Goal: Task Accomplishment & Management: Use online tool/utility

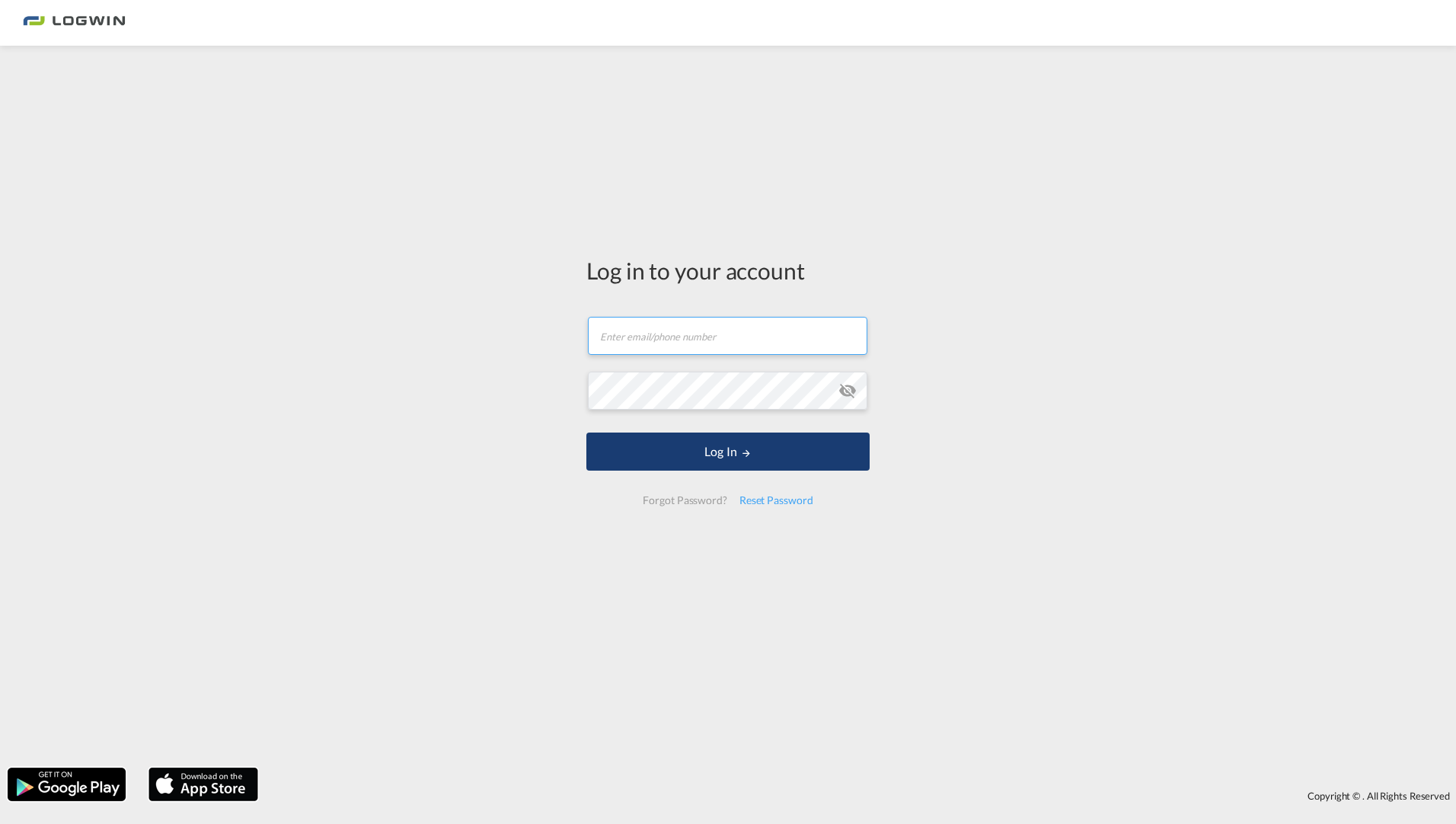
type input "[EMAIL_ADDRESS][DOMAIN_NAME]"
click at [801, 452] on button "Log In" at bounding box center [728, 451] width 283 height 38
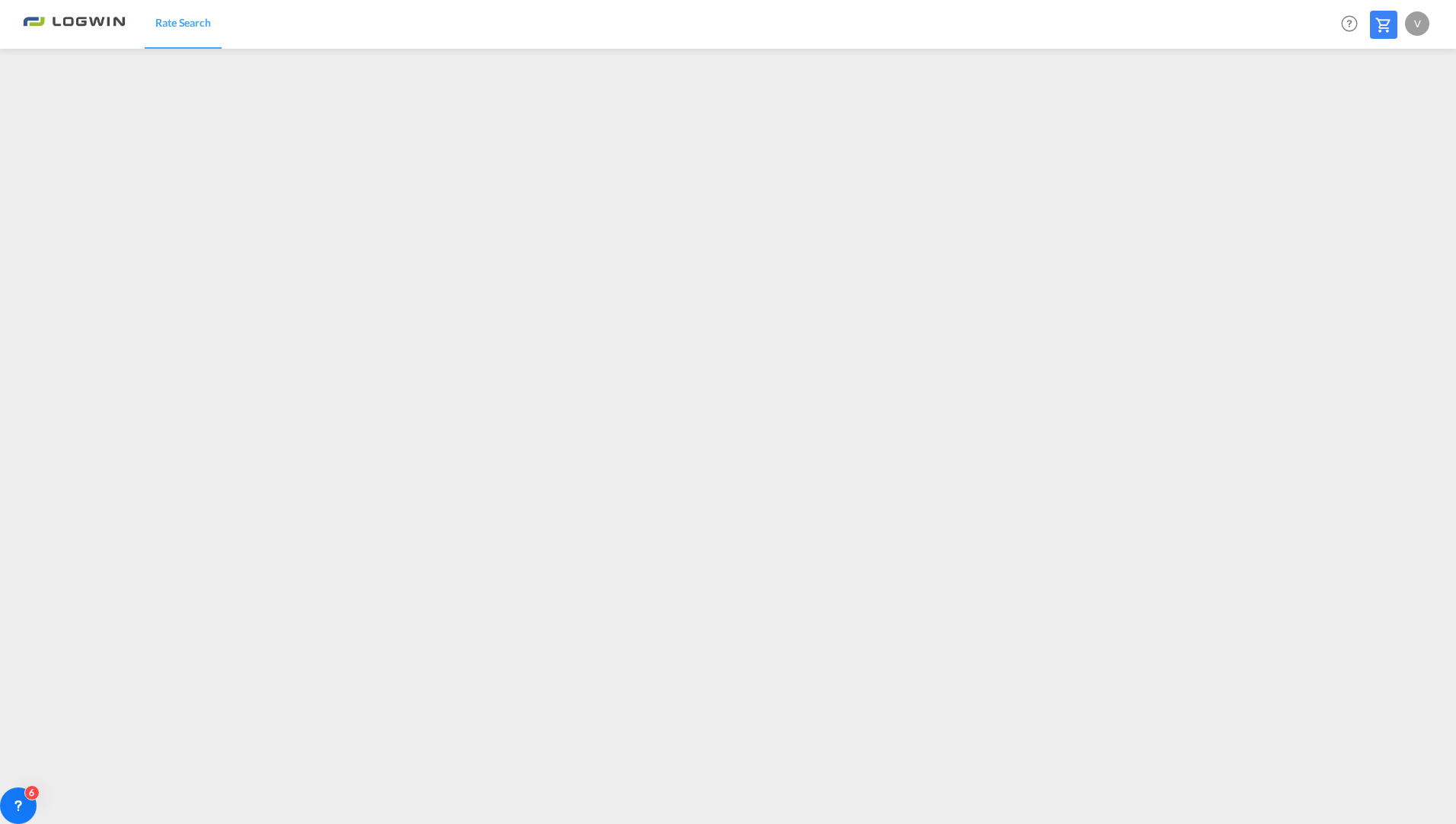
click at [106, 26] on img at bounding box center [74, 24] width 103 height 34
click at [194, 23] on span "Rate Search" at bounding box center [183, 22] width 56 height 13
click at [99, 20] on img at bounding box center [74, 24] width 103 height 34
click at [192, 28] on span "Rate Search" at bounding box center [183, 22] width 56 height 13
click at [91, 25] on img at bounding box center [74, 24] width 103 height 34
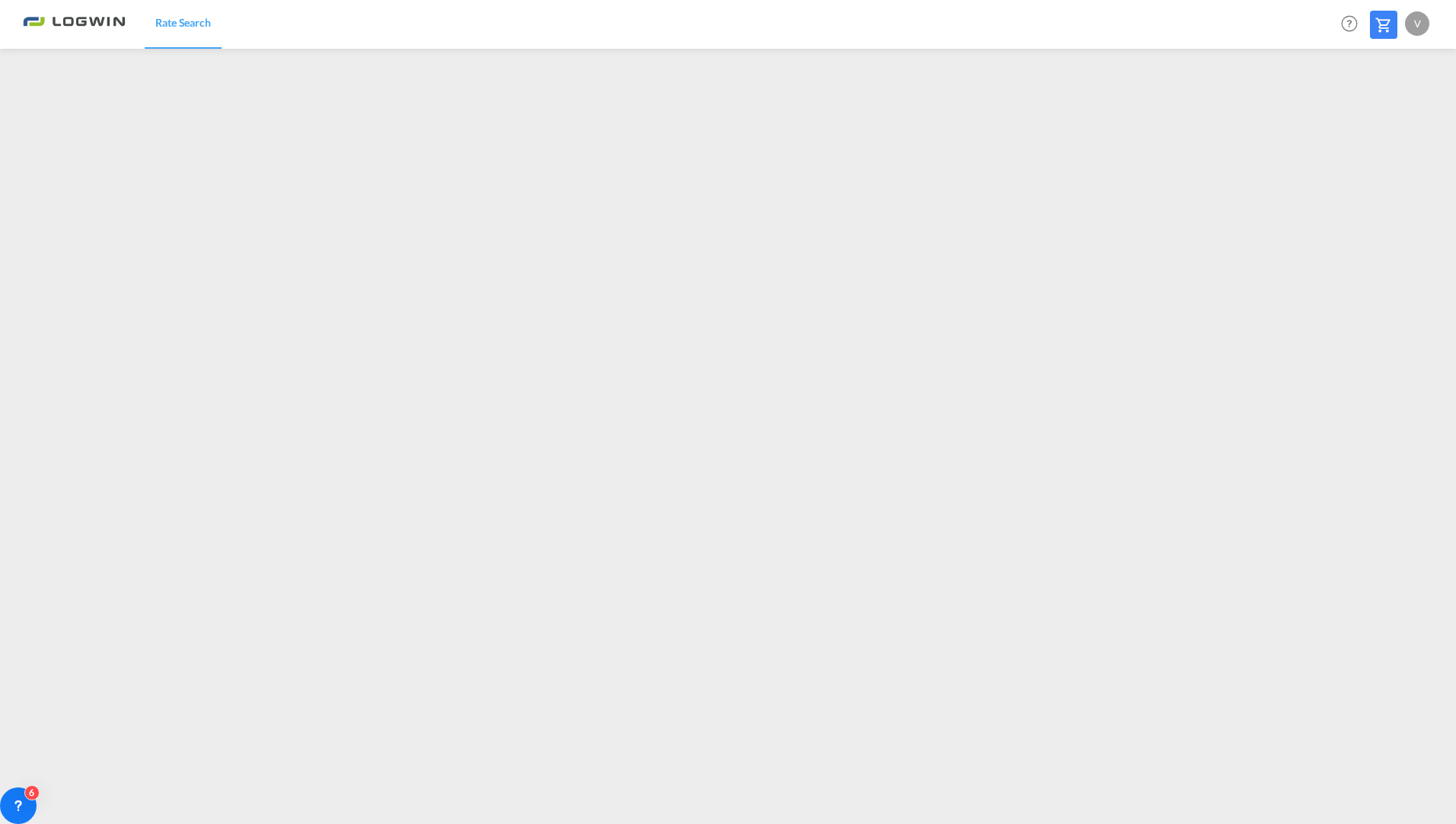
click at [174, 22] on span "Rate Search" at bounding box center [183, 22] width 56 height 13
click at [196, 28] on span "Rate Search" at bounding box center [183, 22] width 56 height 13
click at [198, 24] on span "Rate Search" at bounding box center [183, 22] width 56 height 13
click at [194, 25] on span "Rate Search" at bounding box center [183, 22] width 56 height 13
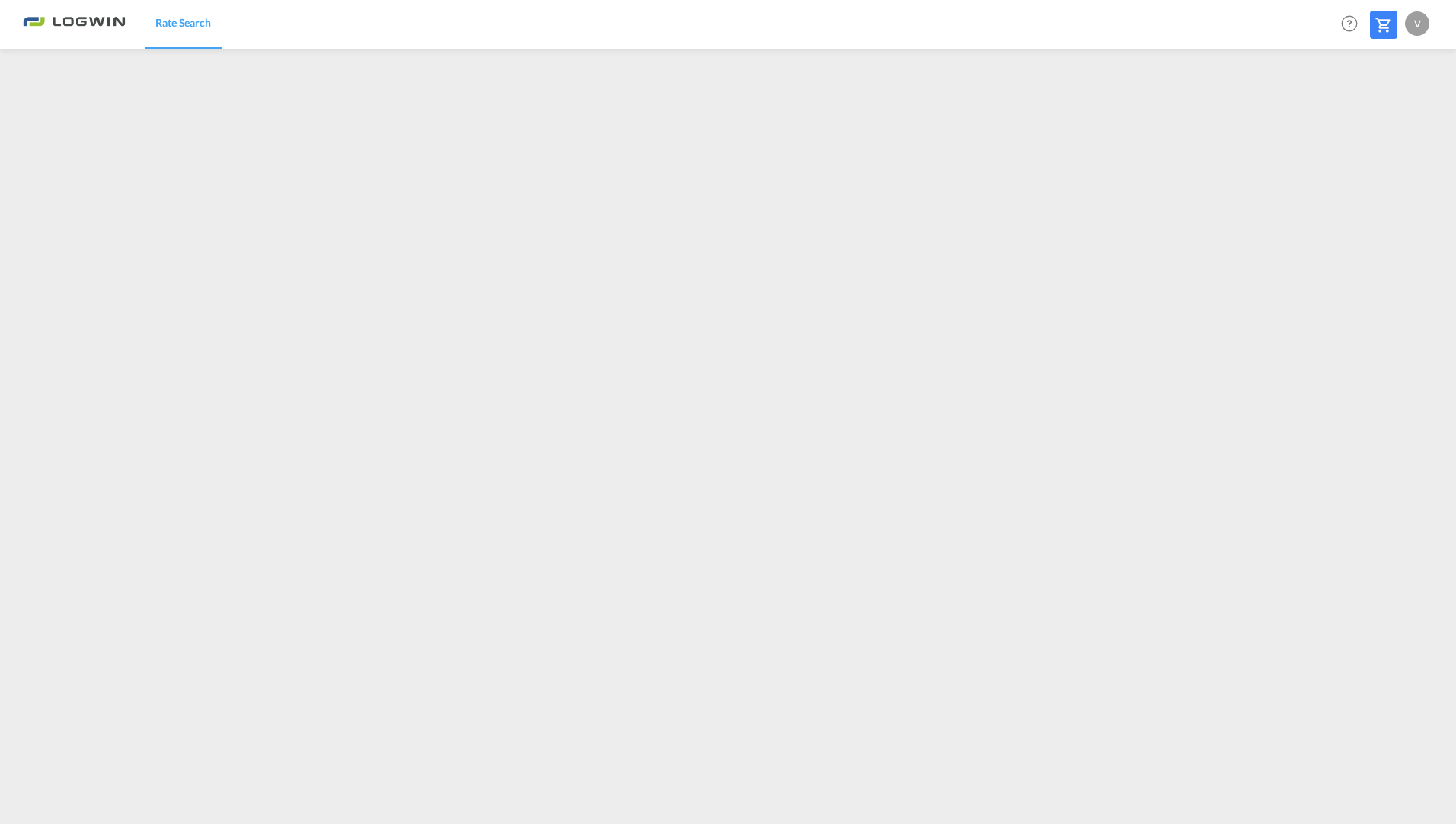
click at [194, 25] on span "Rate Search" at bounding box center [183, 22] width 56 height 13
click at [1425, 22] on div "V" at bounding box center [1417, 23] width 24 height 24
click at [289, 437] on md-backdrop at bounding box center [728, 412] width 1456 height 824
